Goal: Answer question/provide support

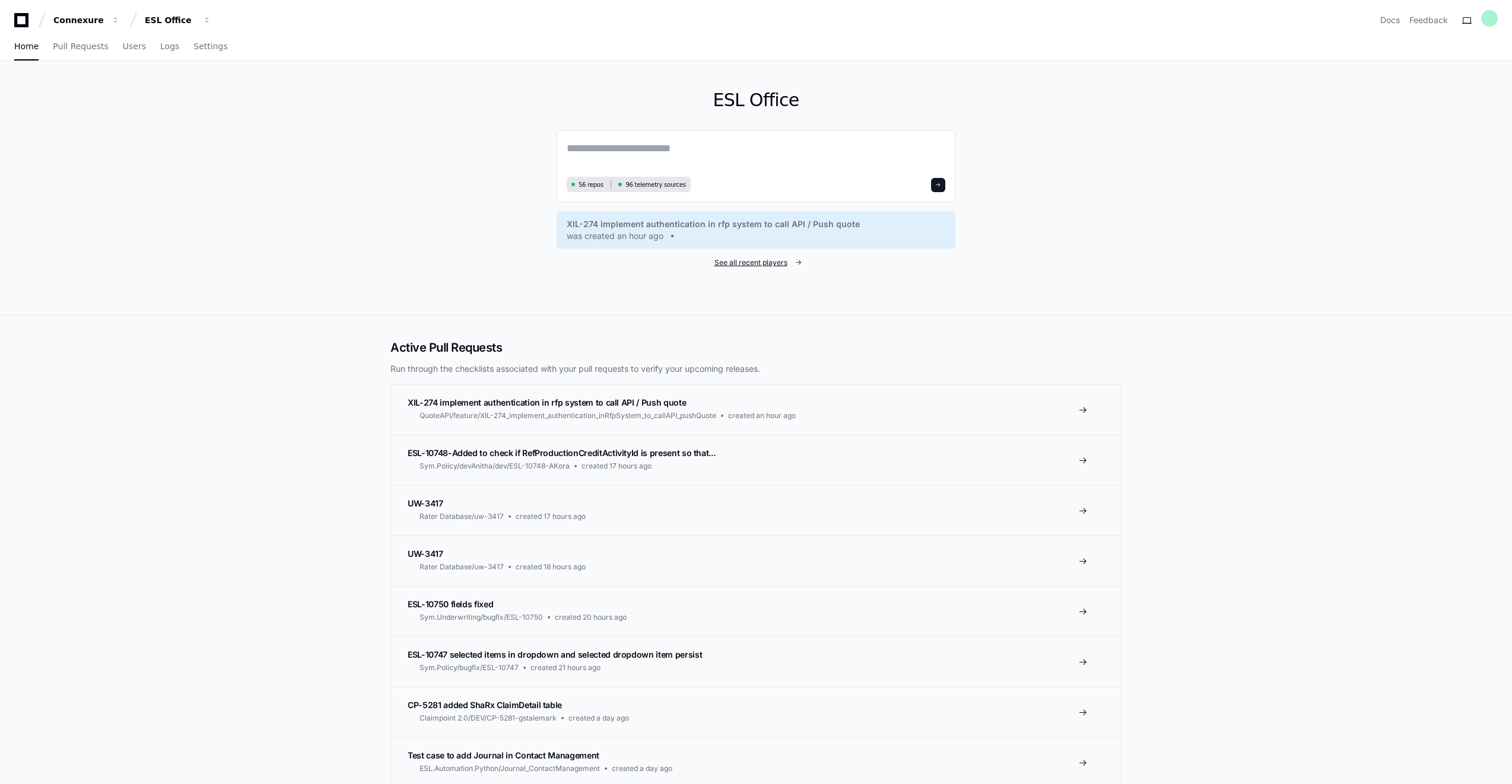
click at [751, 260] on span "See all recent players" at bounding box center [750, 263] width 73 height 9
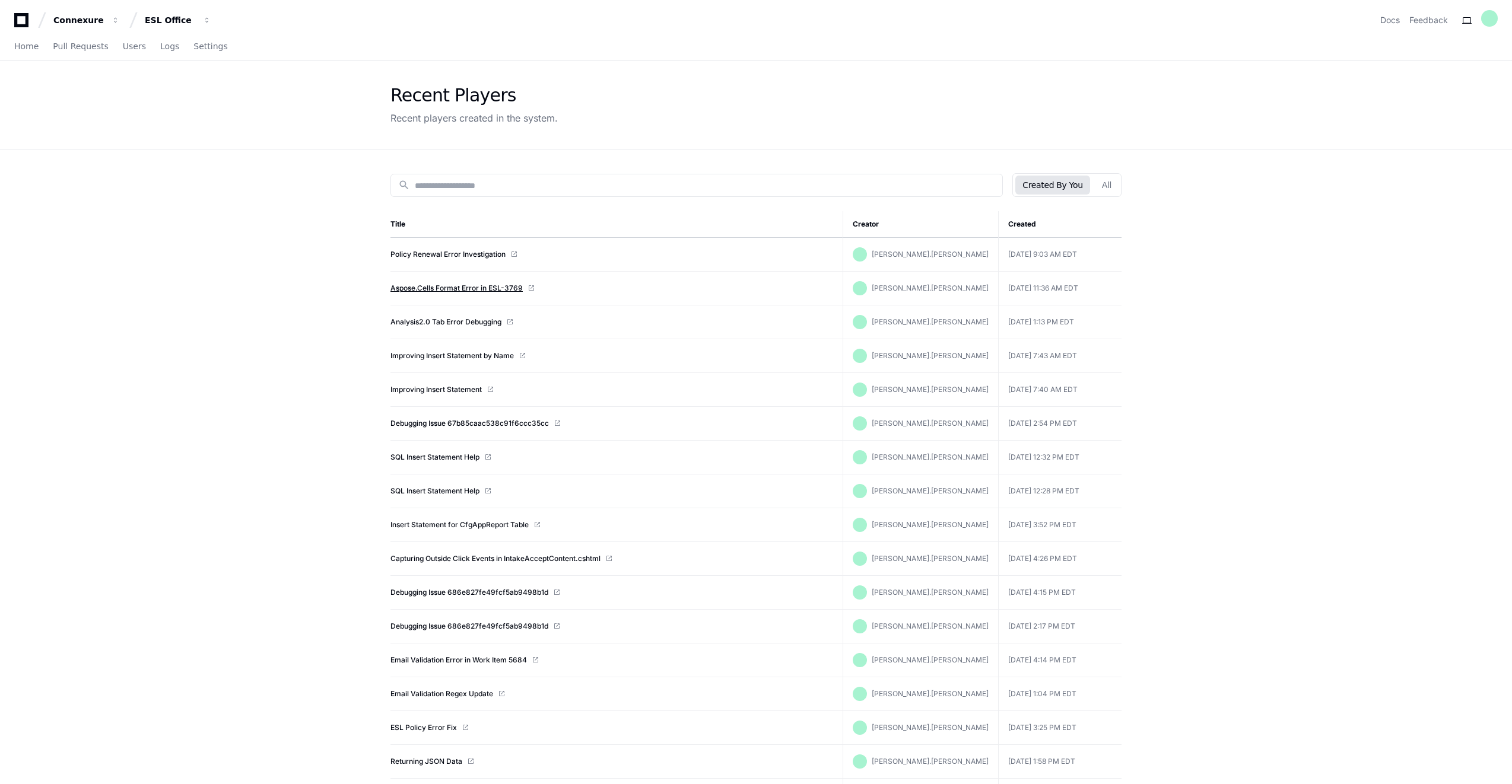
click at [453, 289] on link "Aspose.Cells Format Error in ESL-3769" at bounding box center [456, 288] width 132 height 9
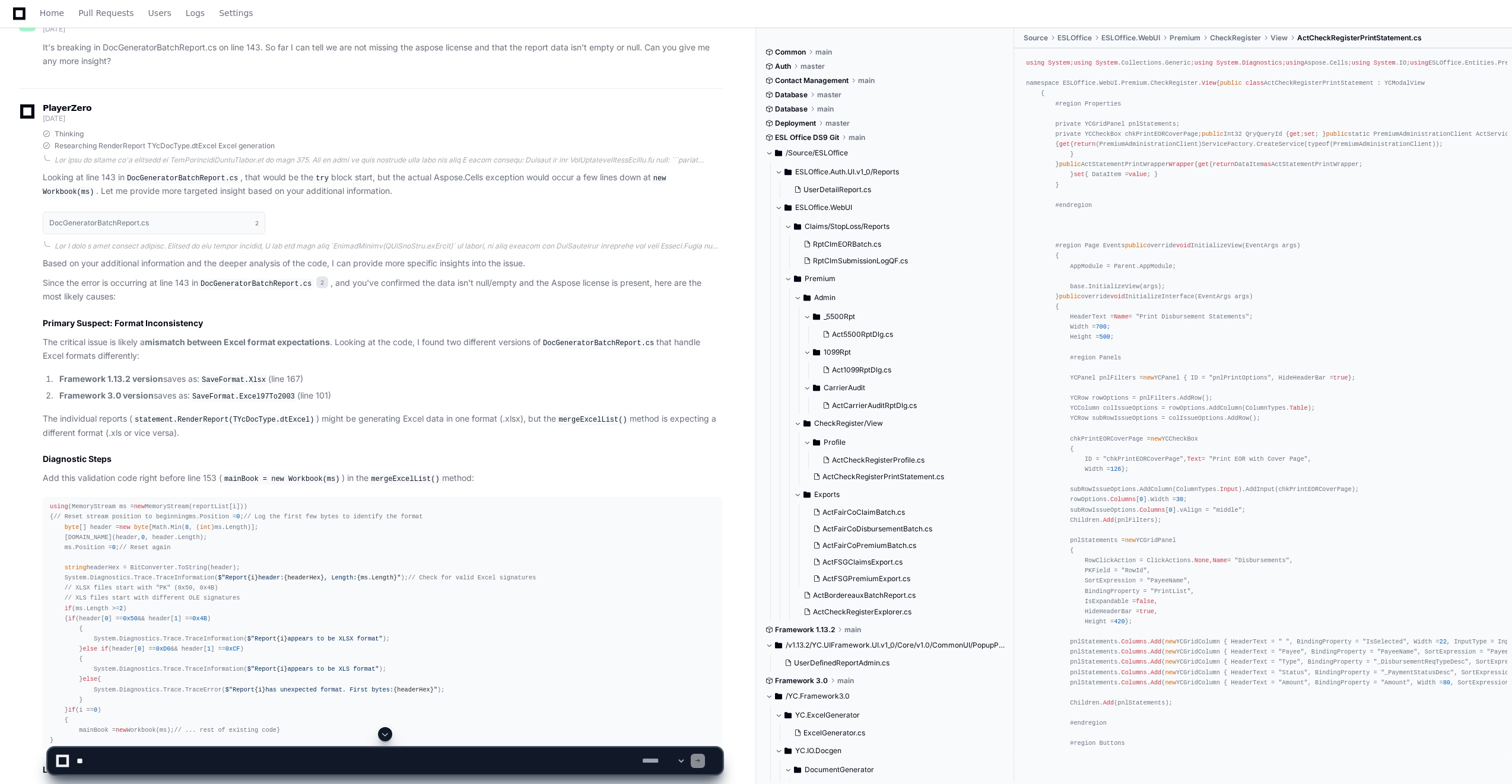
scroll to position [1779, 0]
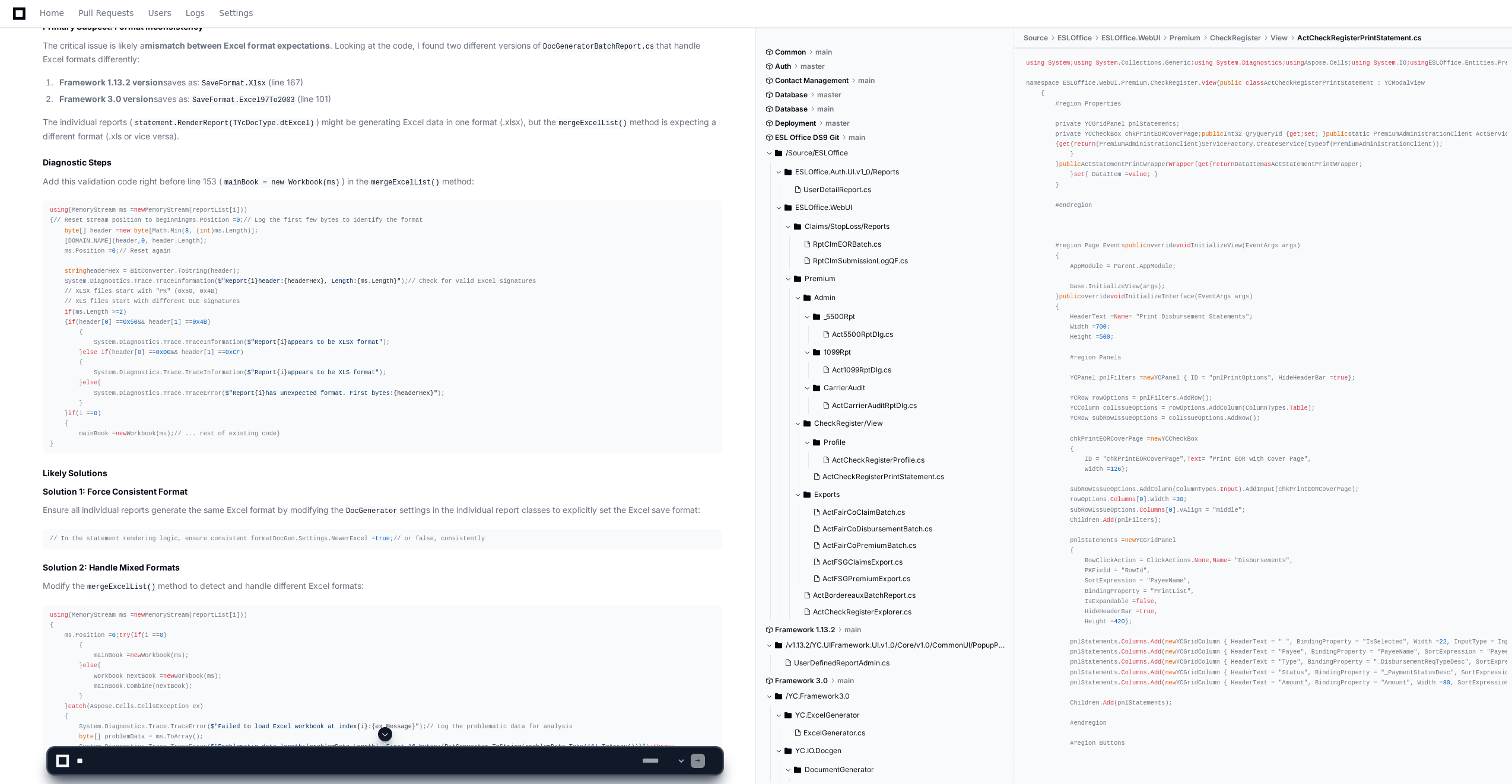
click at [153, 767] on textarea at bounding box center [356, 761] width 565 height 26
click at [500, 760] on textarea at bounding box center [356, 761] width 565 height 26
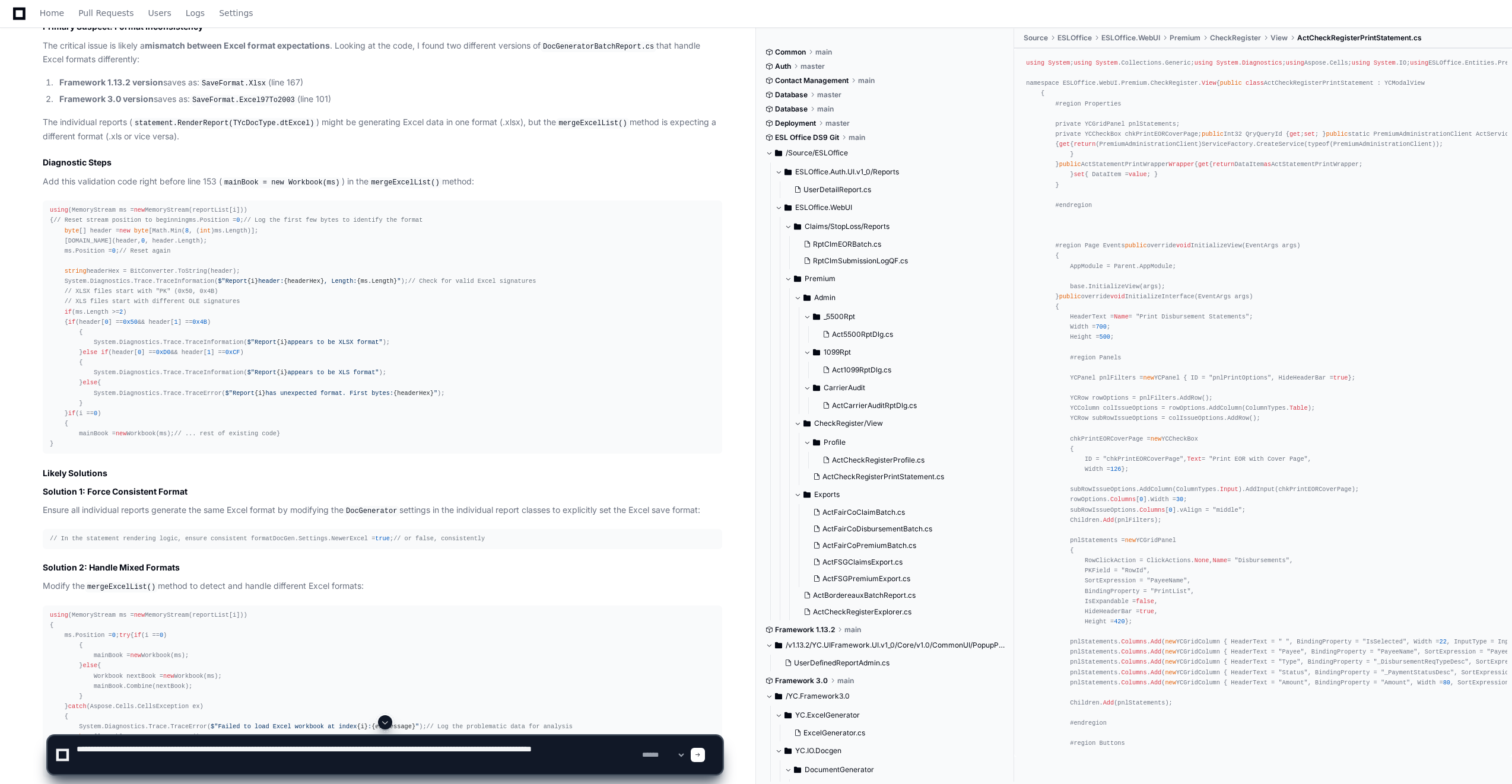
paste textarea "**********"
click at [377, 765] on textarea at bounding box center [356, 755] width 565 height 38
click at [486, 760] on textarea at bounding box center [356, 755] width 565 height 38
paste textarea "**********"
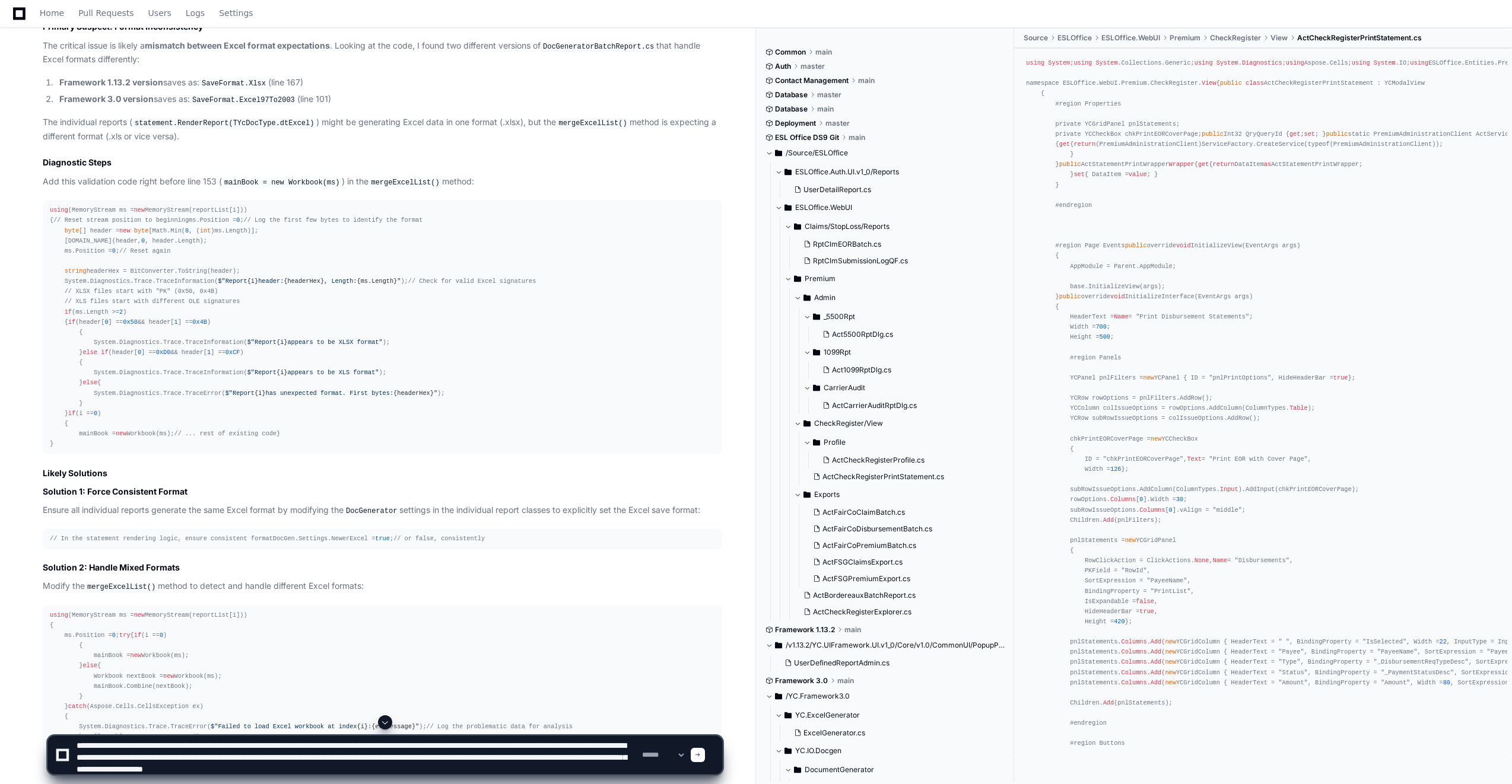
type textarea "**********"
click at [700, 755] on span at bounding box center [697, 755] width 6 height 6
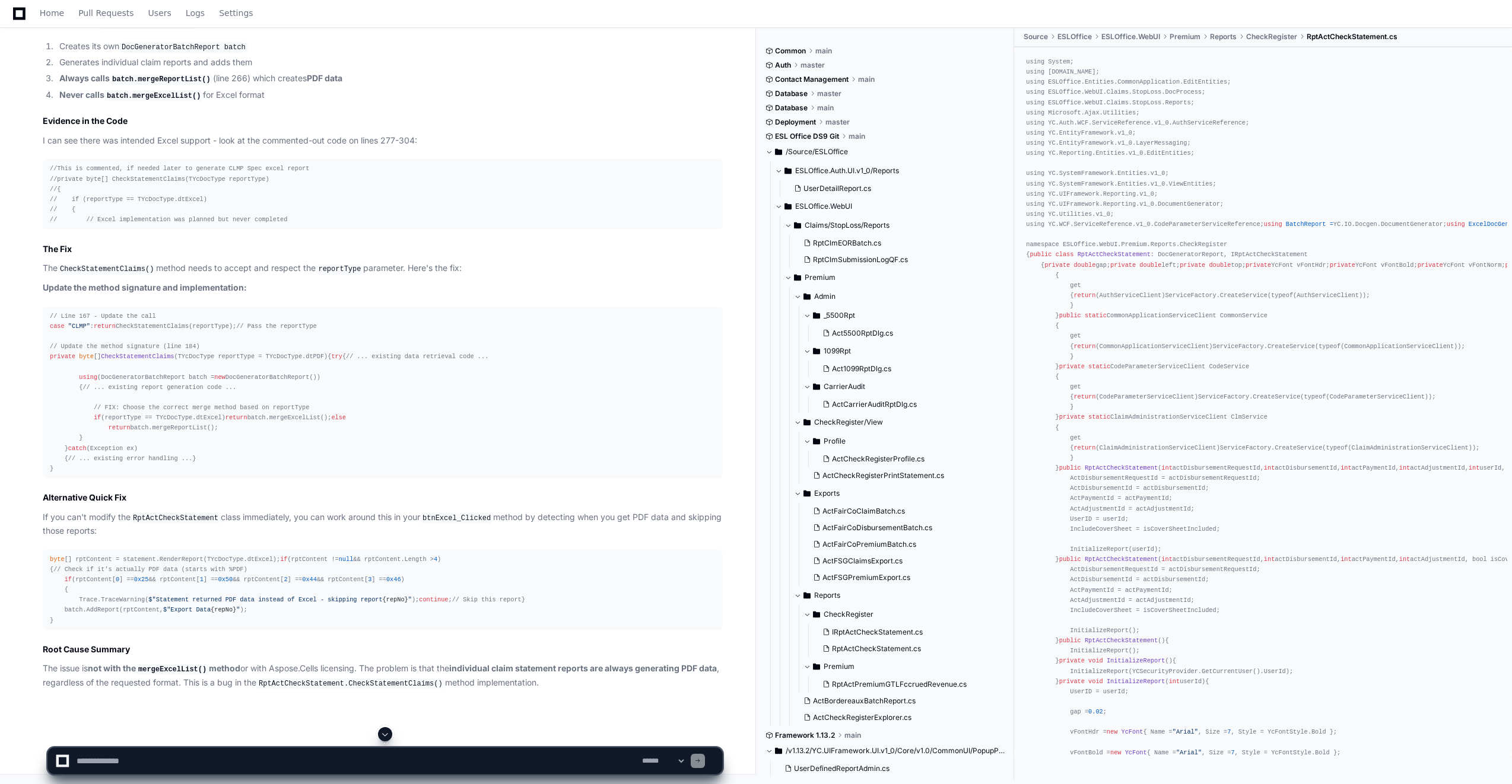
scroll to position [5248, 0]
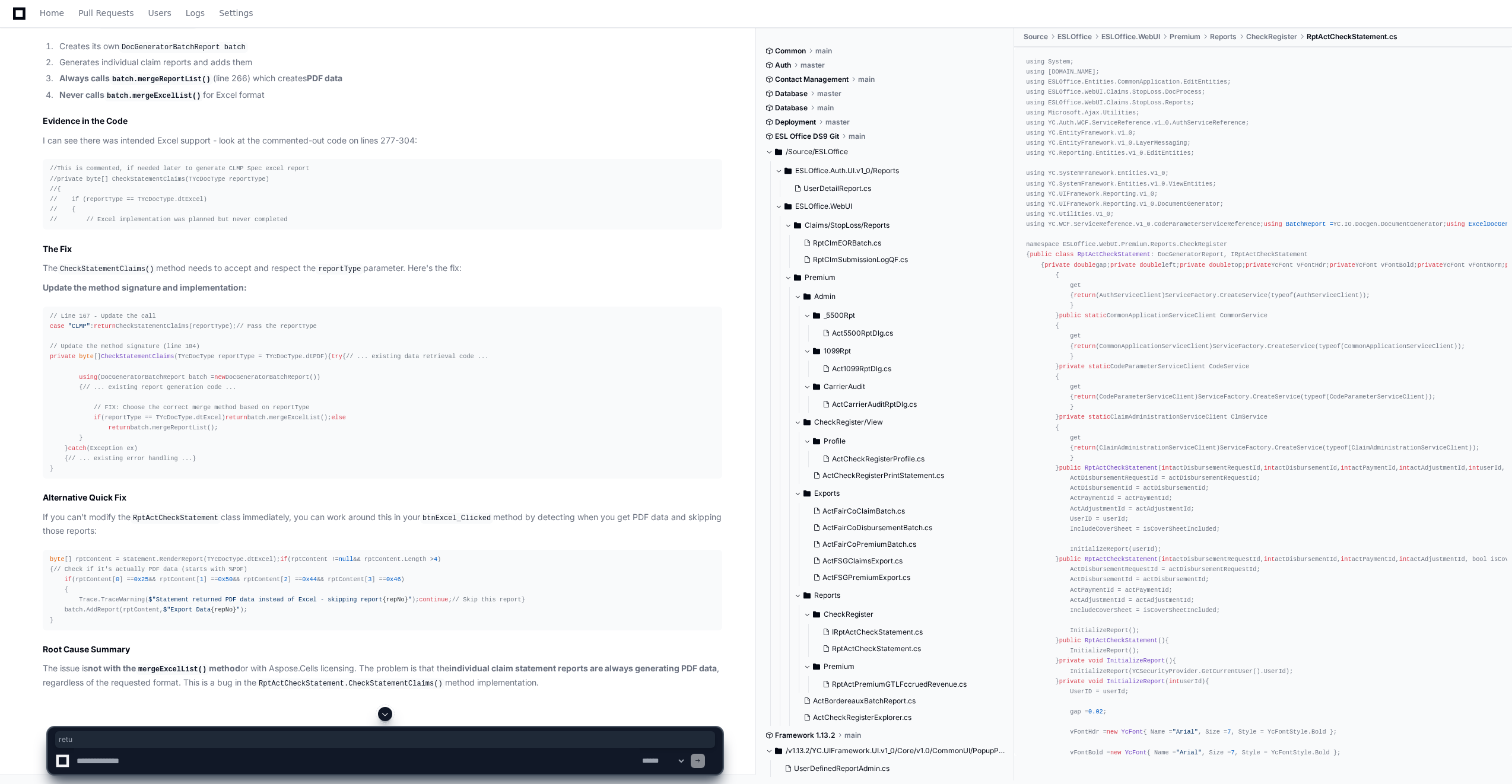
drag, startPoint x: 61, startPoint y: 519, endPoint x: 77, endPoint y: 520, distance: 16.0
drag, startPoint x: 63, startPoint y: 519, endPoint x: 163, endPoint y: 525, distance: 100.2
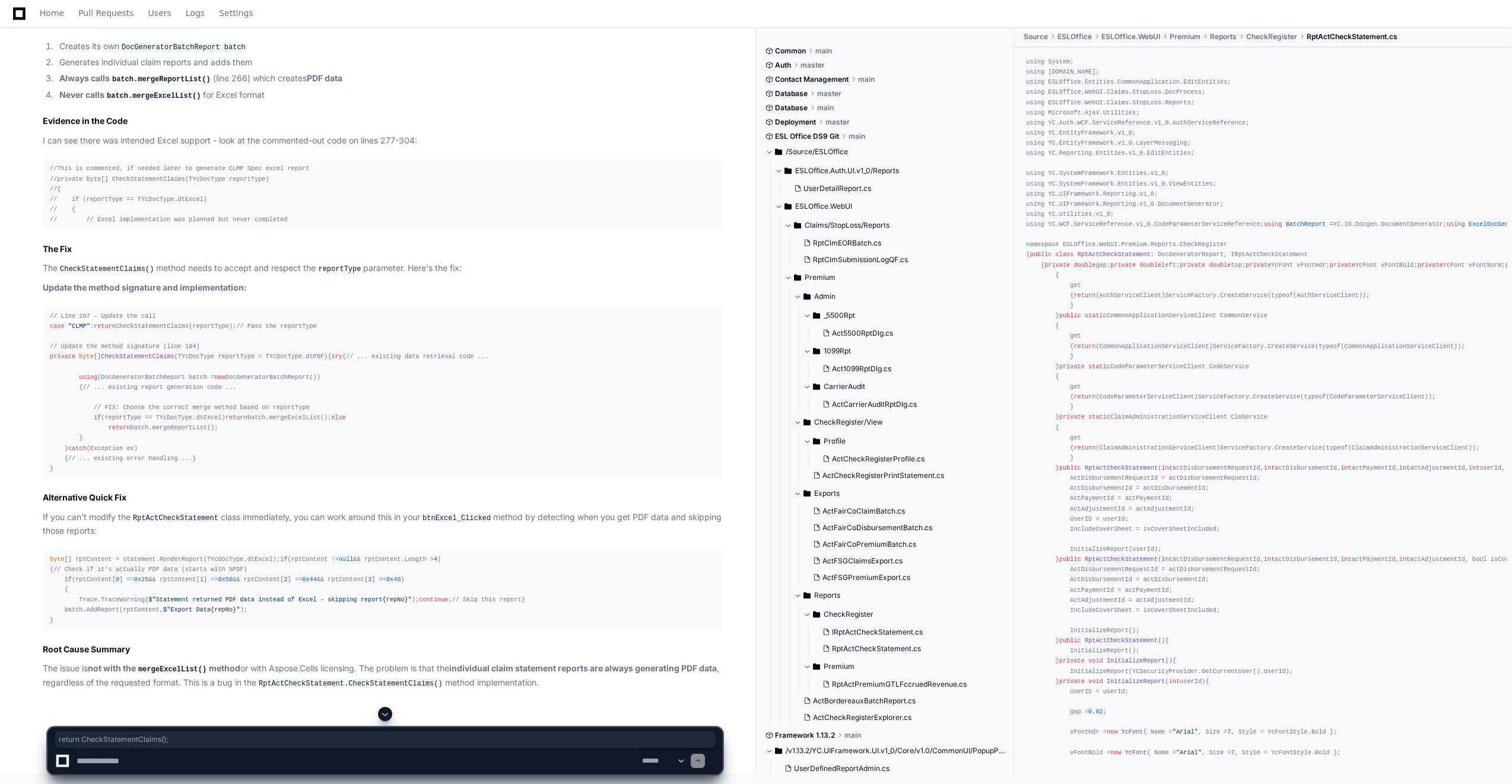
copy div "return CheckStatementClaims();"
drag, startPoint x: 110, startPoint y: 499, endPoint x: 185, endPoint y: 504, distance: 75.2
click at [185, 101] on code "batch.mergeExcelList()" at bounding box center [153, 95] width 98 height 10
copy code "batch.mergeExcelList"
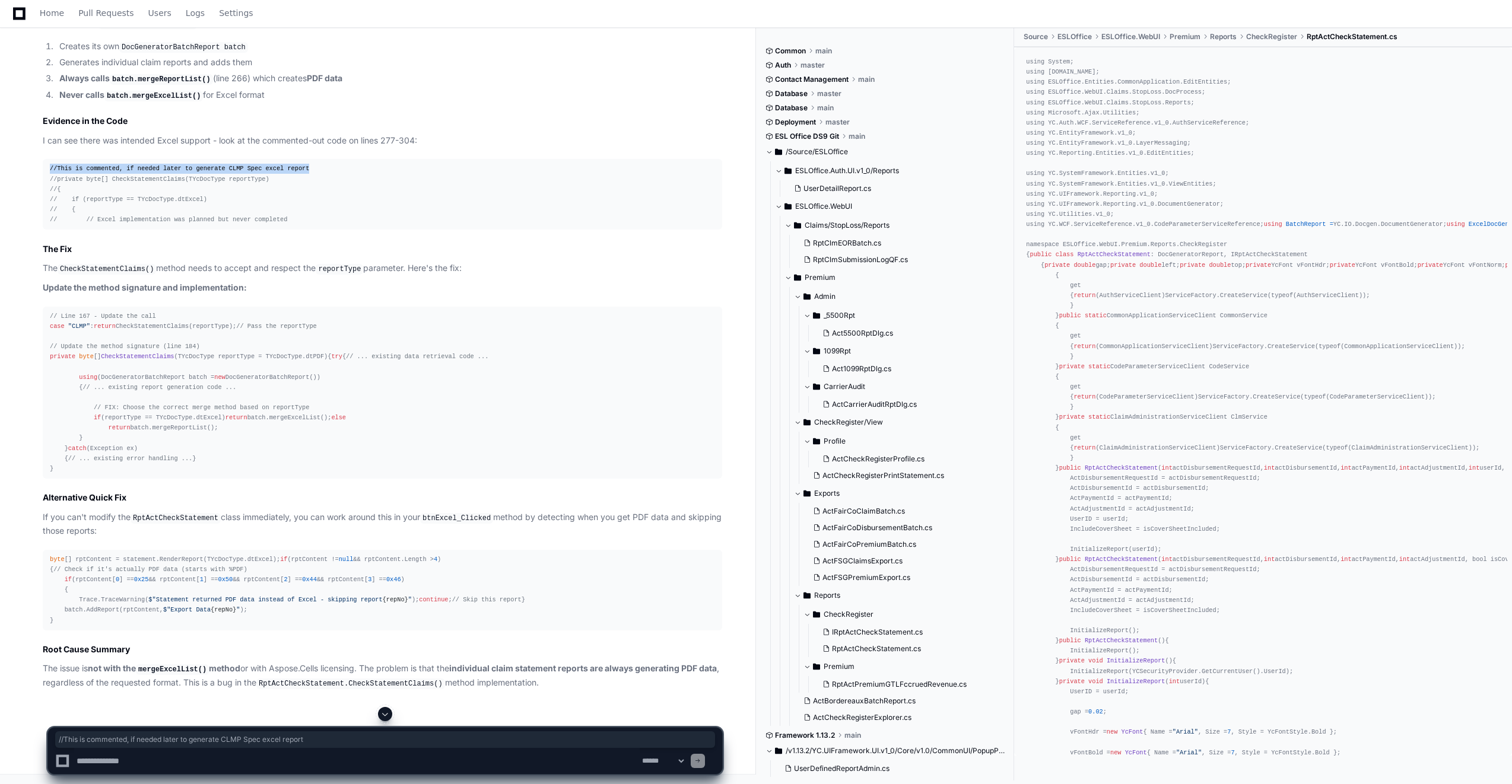
drag, startPoint x: 50, startPoint y: 573, endPoint x: 287, endPoint y: 574, distance: 237.0
click at [287, 172] on span "//This is commented, if needed later to generate CLMP Spec excel report" at bounding box center [180, 169] width 259 height 8
copy span "//This is commented, if needed later to generate CLMP Spec excel report"
click at [228, 360] on span "TYcDocType reportType = TYcDocType.dtPDF" at bounding box center [250, 357] width 146 height 8
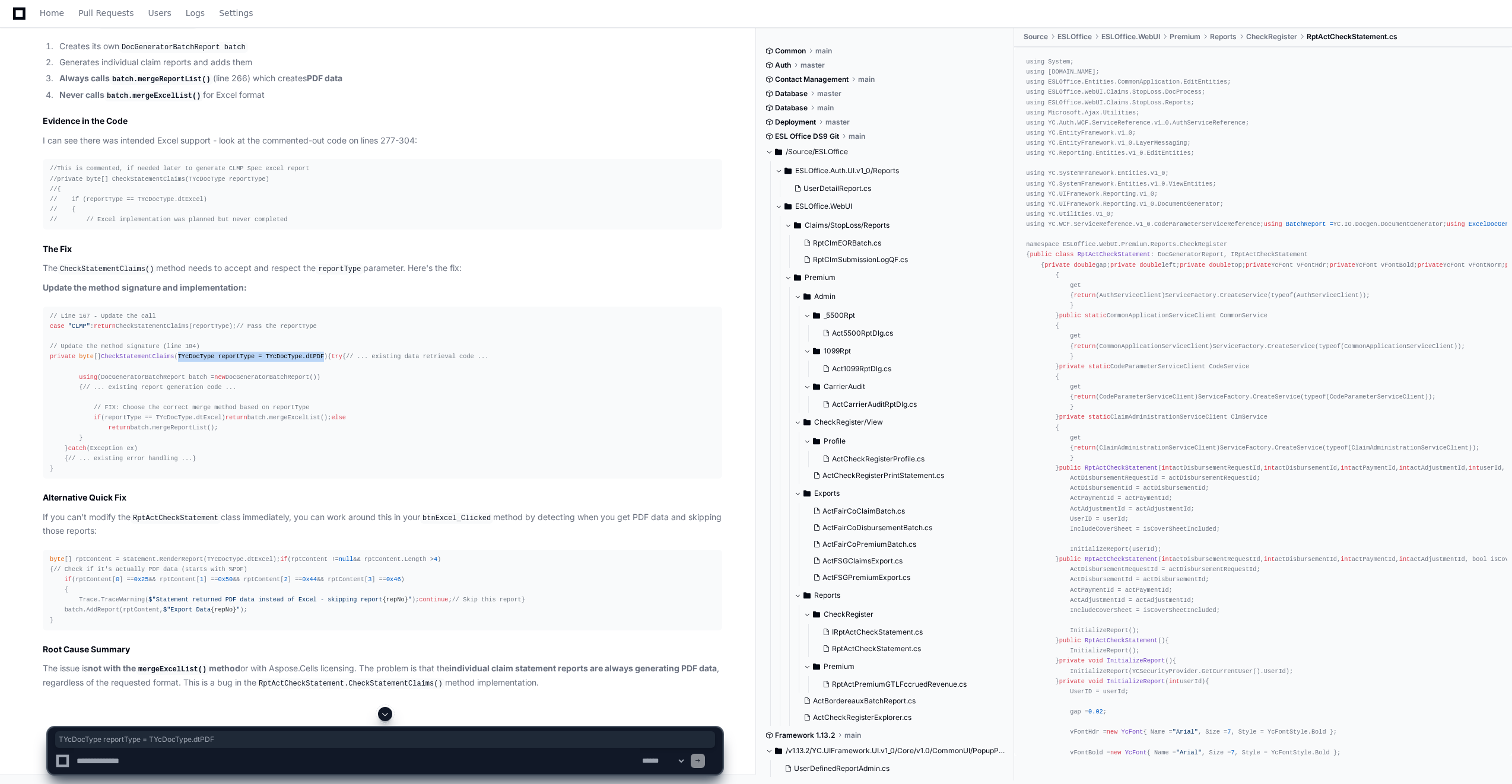
drag, startPoint x: 171, startPoint y: 472, endPoint x: 304, endPoint y: 476, distance: 133.1
click at [304, 360] on span "TYcDocType reportType = TYcDocType.dtPDF" at bounding box center [250, 357] width 146 height 8
copy span "TYcDocType reportType = TYcDocType.dtPDF"
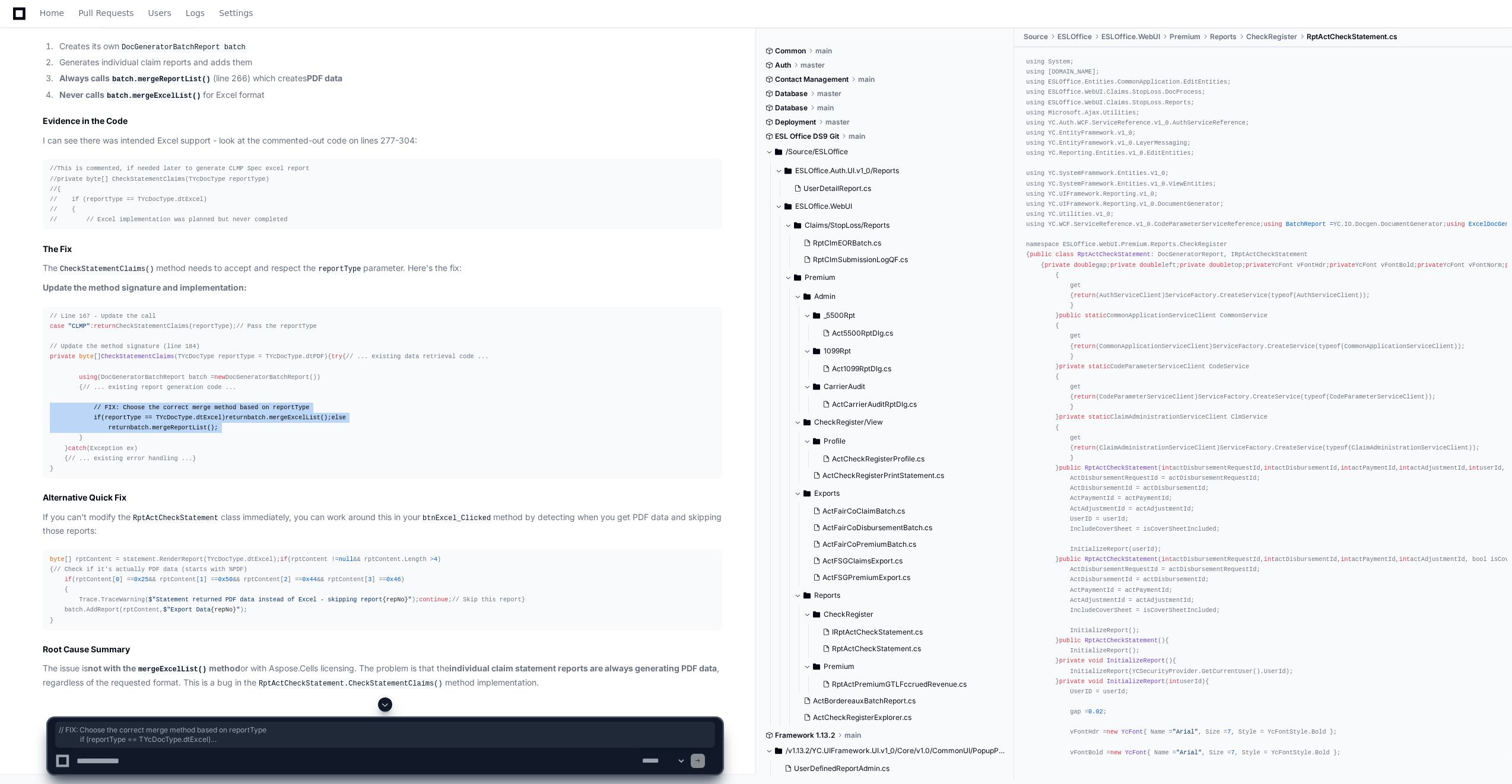
drag, startPoint x: 211, startPoint y: 619, endPoint x: -11, endPoint y: 578, distance: 225.8
copy div "// FIX: Choose the correct merge method based on reportType if (reportType == T…"
drag, startPoint x: 563, startPoint y: 686, endPoint x: 41, endPoint y: 671, distance: 522.2
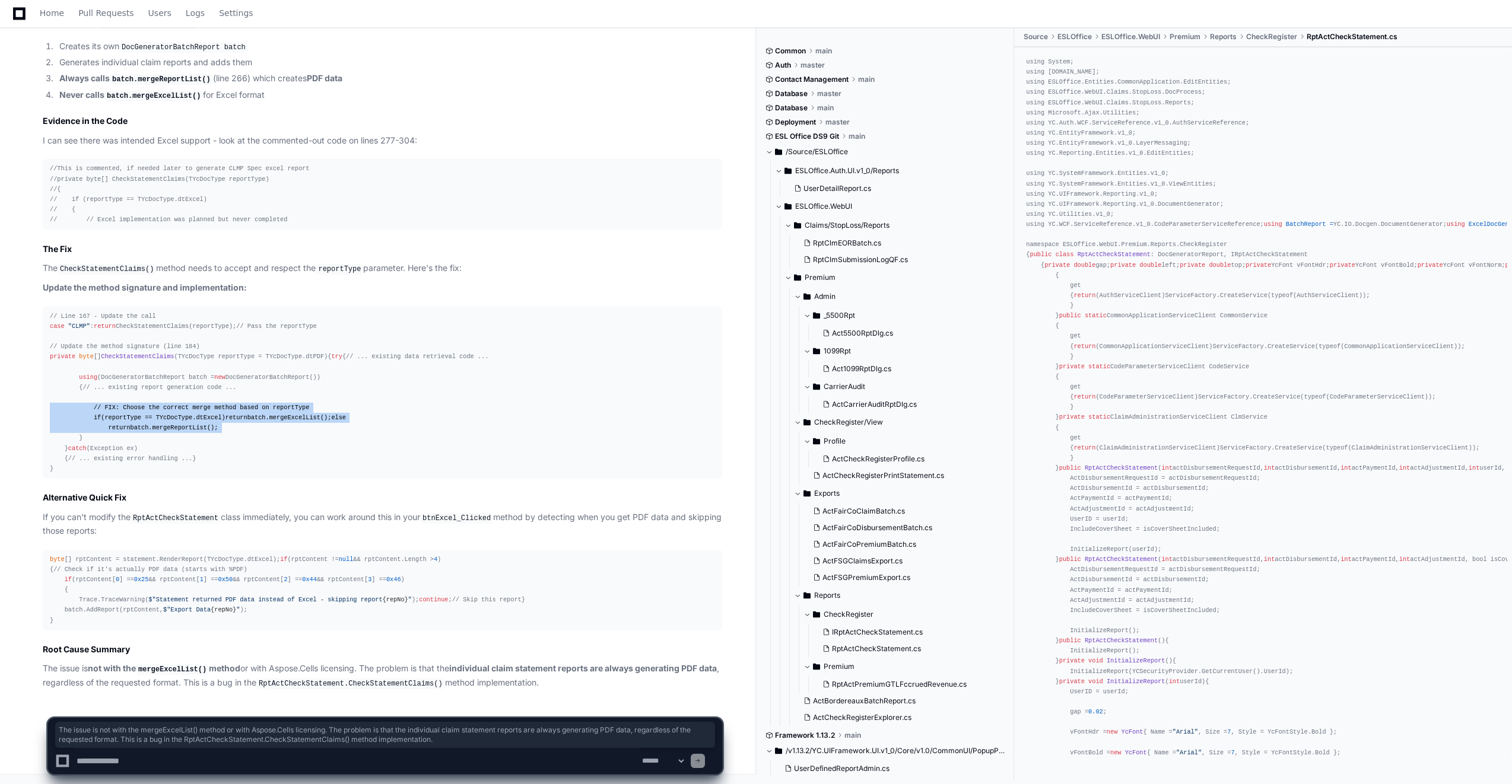
click at [41, 671] on div "RptActCheckStatement.cs 5 Perfect! I found the exact problem. Looking at the Rp…" at bounding box center [370, 263] width 703 height 853
copy p "The issue is not with the mergeExcelList() method or with Aspose.Cells licensin…"
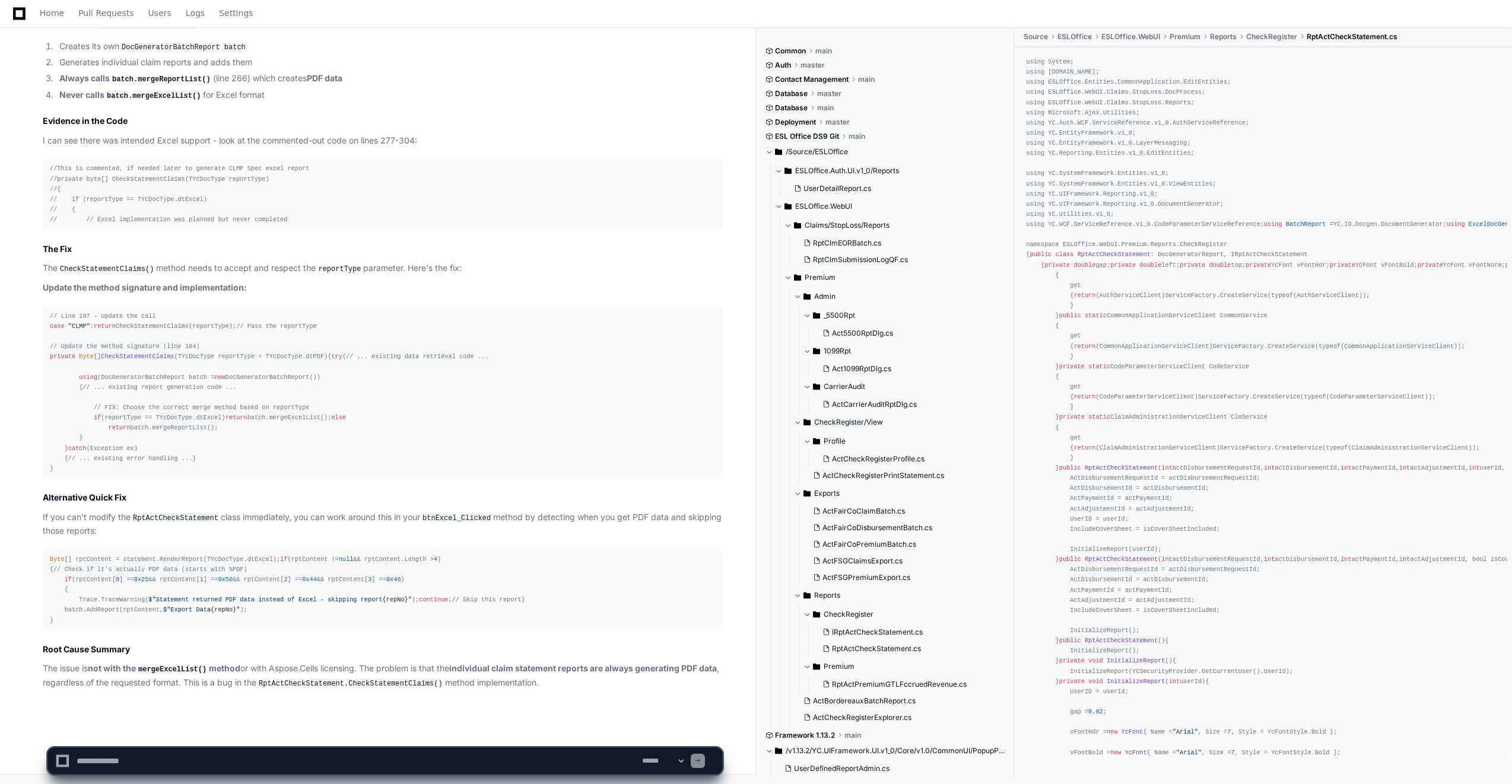
click at [31, 579] on div "RptActCheckStatement.cs 5 Perfect! I found the exact problem. Looking at the Rp…" at bounding box center [370, 263] width 703 height 853
